Goal: Task Accomplishment & Management: Use online tool/utility

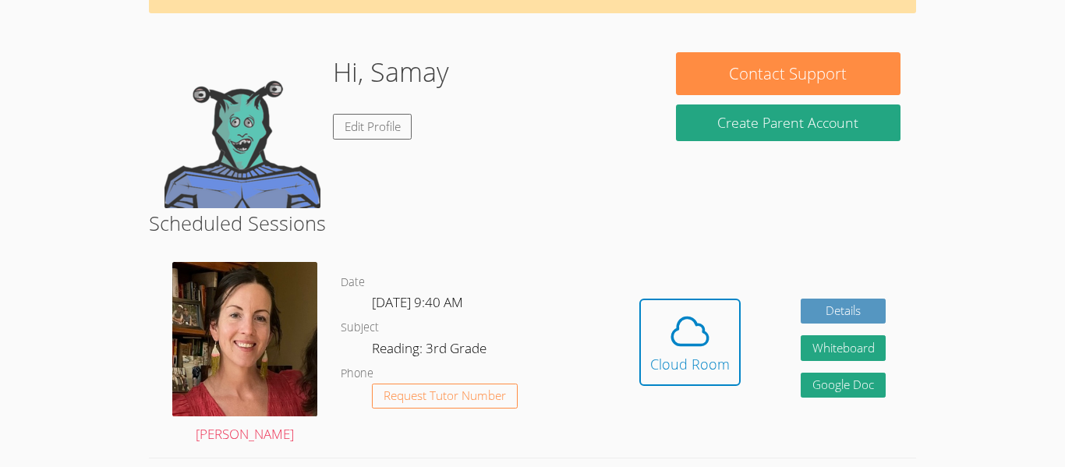
scroll to position [111, 0]
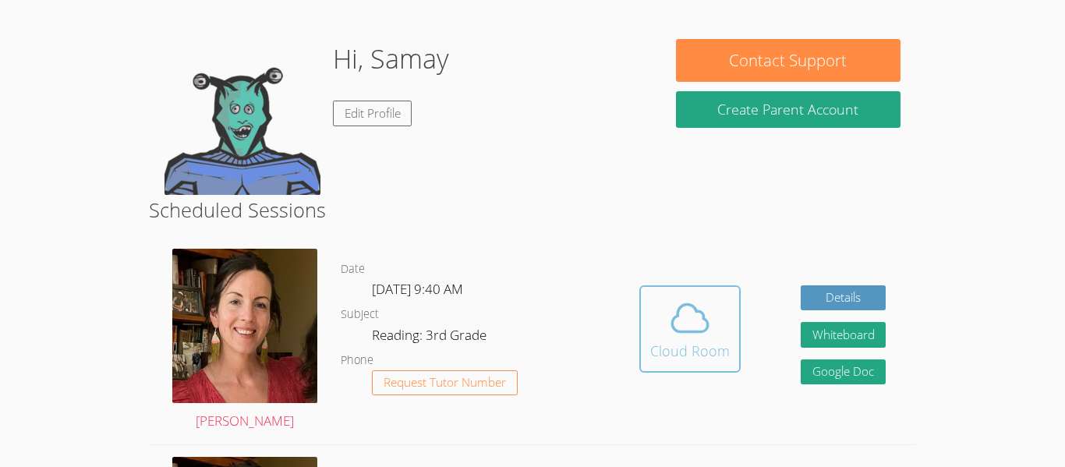
click at [683, 328] on icon at bounding box center [690, 318] width 44 height 44
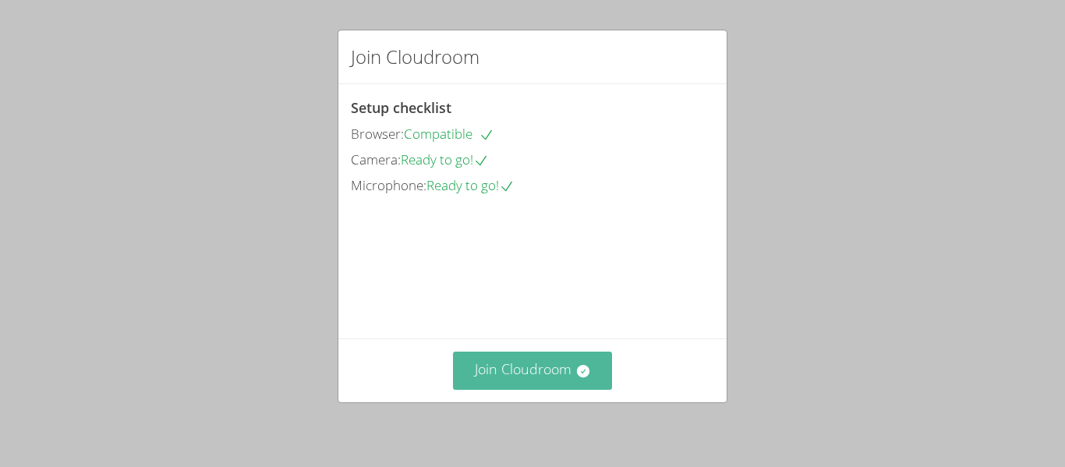
click at [563, 365] on button "Join Cloudroom" at bounding box center [533, 370] width 160 height 38
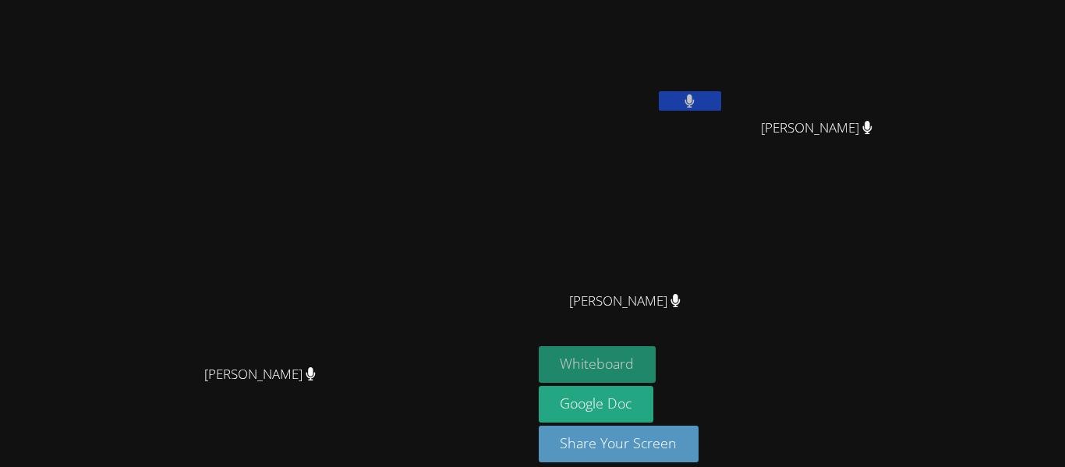
click at [656, 358] on button "Whiteboard" at bounding box center [598, 364] width 118 height 37
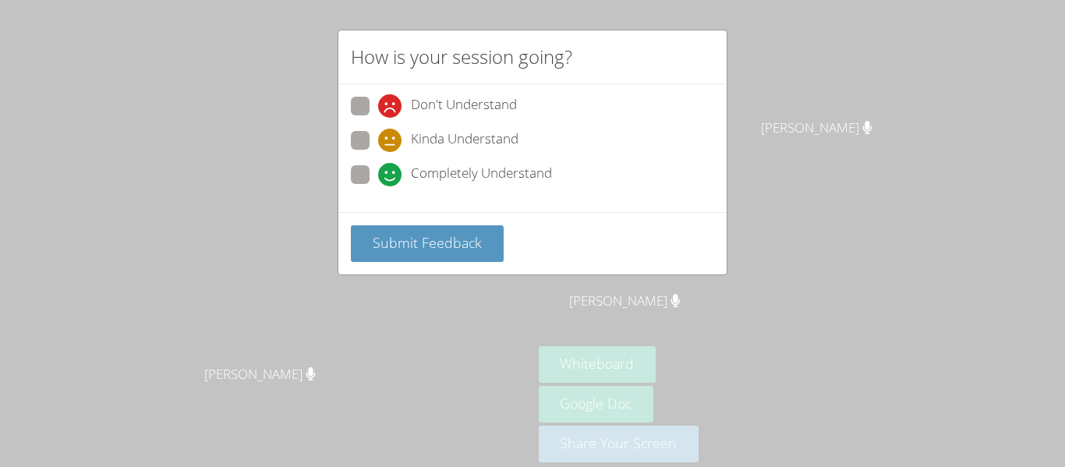
click at [496, 288] on div "How is your session going? Don't Understand Kinda Understand Completely Underst…" at bounding box center [532, 233] width 1065 height 467
click at [505, 308] on div "How is your session going? Don't Understand Kinda Understand Completely Underst…" at bounding box center [532, 233] width 1065 height 467
click at [187, 308] on div "How is your session going? Don't Understand Kinda Understand Completely Underst…" at bounding box center [532, 233] width 1065 height 467
click at [378, 186] on span at bounding box center [378, 186] width 0 height 0
click at [378, 169] on input "Completely Understand" at bounding box center [384, 171] width 13 height 13
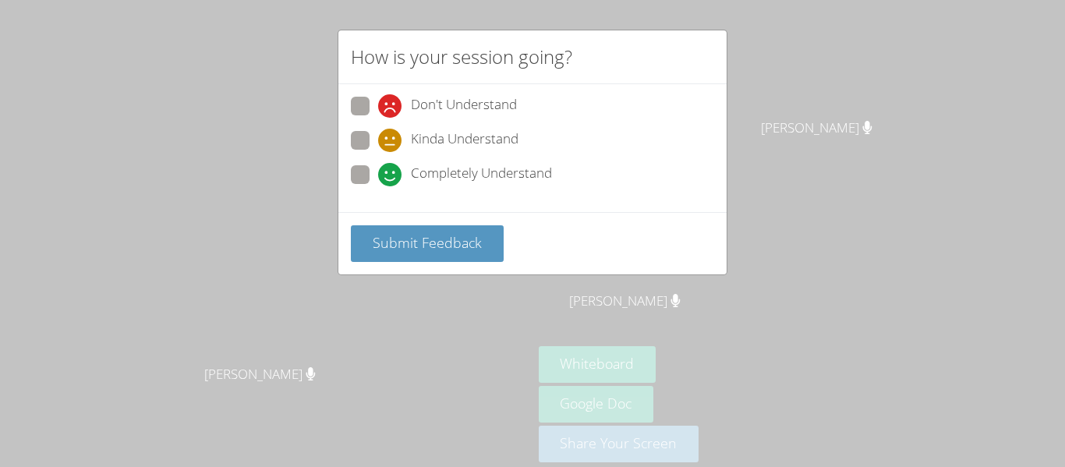
radio input "true"
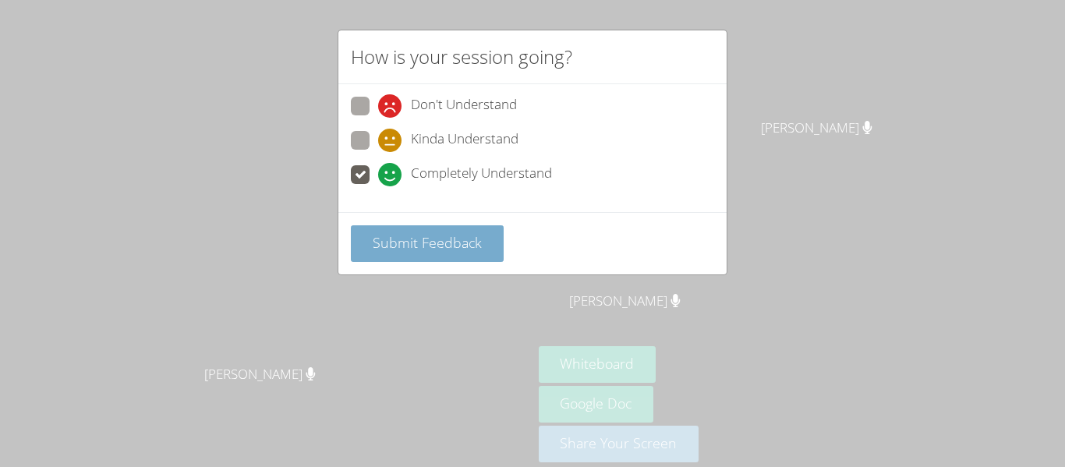
click at [422, 231] on button "Submit Feedback" at bounding box center [427, 243] width 153 height 37
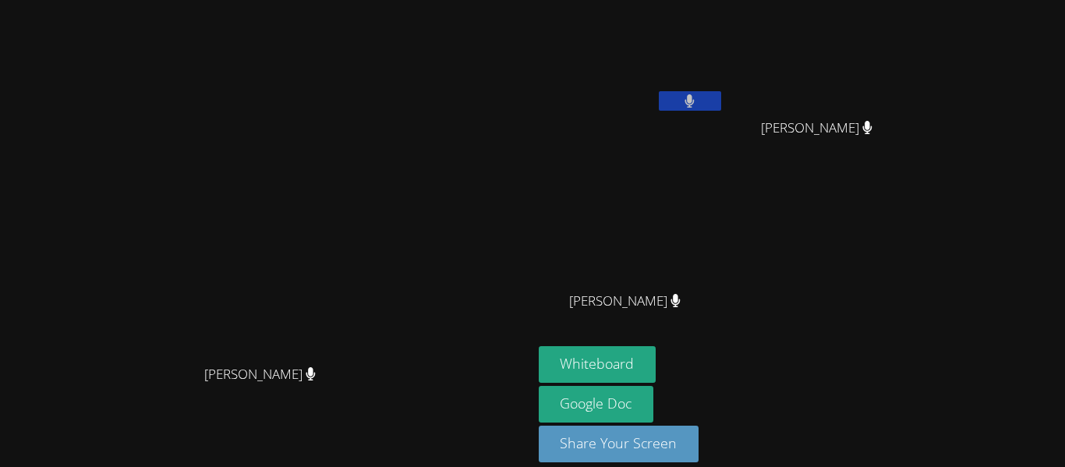
click at [383, 355] on video at bounding box center [266, 211] width 234 height 292
click at [721, 100] on button at bounding box center [690, 100] width 62 height 19
click at [698, 99] on icon at bounding box center [689, 100] width 16 height 13
click at [721, 97] on button at bounding box center [690, 100] width 62 height 19
click at [721, 98] on button at bounding box center [690, 100] width 62 height 19
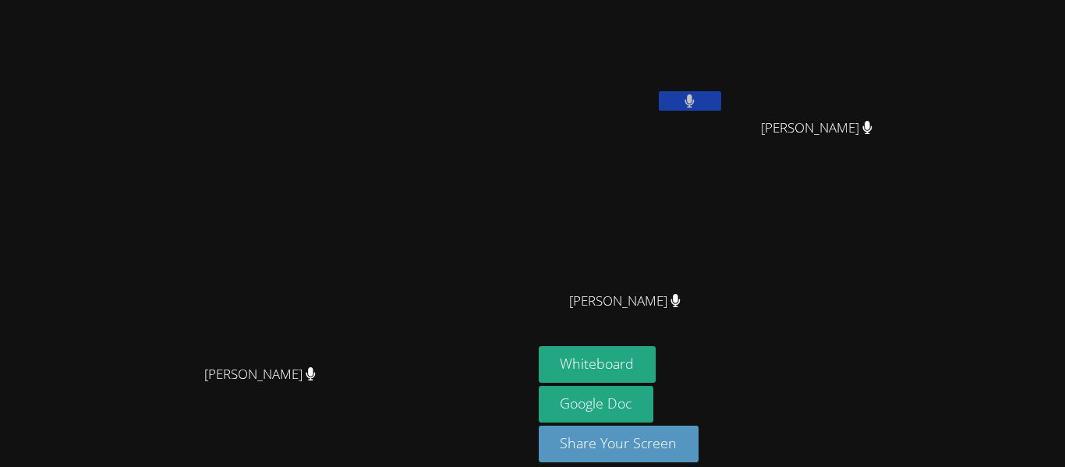
click at [872, 129] on span "[PERSON_NAME]" at bounding box center [816, 128] width 111 height 23
click at [916, 159] on div "[PERSON_NAME]" at bounding box center [822, 142] width 185 height 62
